Goal: Transaction & Acquisition: Purchase product/service

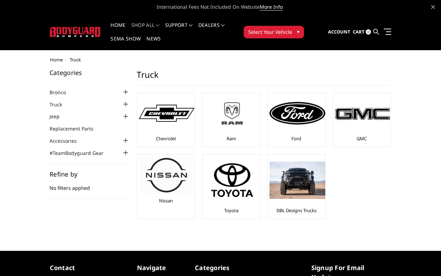
click at [204, 100] on img at bounding box center [232, 113] width 56 height 31
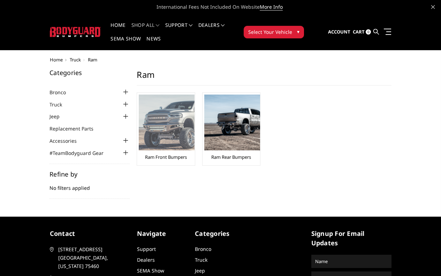
click at [139, 104] on img at bounding box center [167, 123] width 56 height 56
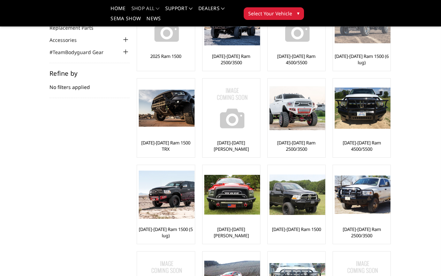
scroll to position [70, 0]
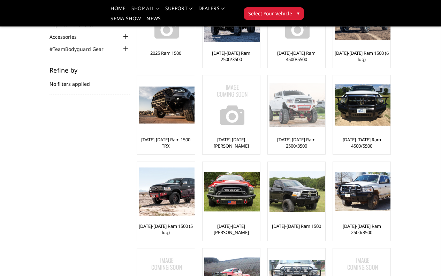
click at [270, 116] on img at bounding box center [298, 105] width 56 height 44
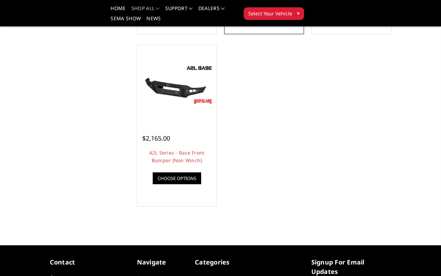
scroll to position [244, 0]
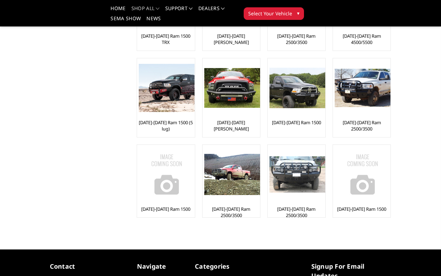
scroll to position [174, 0]
